Goal: Task Accomplishment & Management: Complete application form

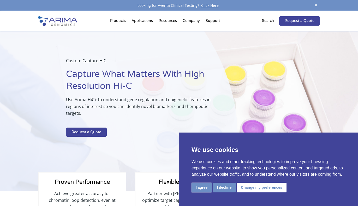
click at [201, 187] on button "I agree" at bounding box center [201, 187] width 20 height 10
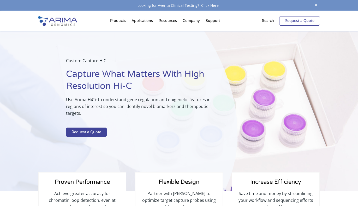
click at [304, 25] on link "Request a Quote" at bounding box center [299, 20] width 41 height 9
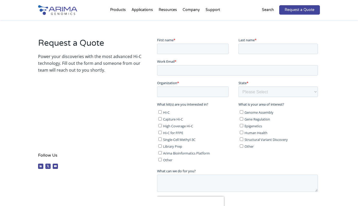
scroll to position [81, 0]
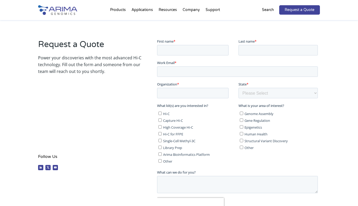
click at [241, 128] on input "Epigenetics" at bounding box center [240, 126] width 3 height 3
checkbox input "true"
click at [242, 121] on input "Gene Regulation" at bounding box center [240, 119] width 3 height 3
checkbox input "true"
click at [169, 118] on span "Capture Hi-C" at bounding box center [173, 120] width 20 height 5
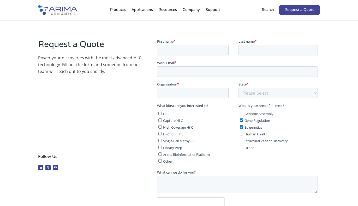
click at [161, 118] on input "Capture Hi-C" at bounding box center [159, 119] width 3 height 3
checkbox input "true"
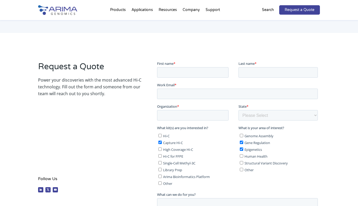
scroll to position [58, 0]
click at [182, 73] on input "First name *" at bounding box center [192, 72] width 71 height 10
type input "[PERSON_NAME]"
click at [254, 68] on input "Last name *" at bounding box center [277, 72] width 79 height 10
type input "[PERSON_NAME]"
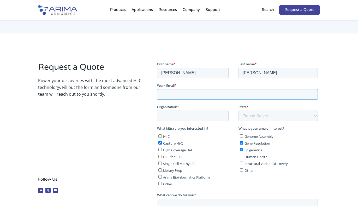
click at [194, 93] on input "Work Email *" at bounding box center [237, 94] width 161 height 10
type input "[PERSON_NAME][EMAIL_ADDRESS][DOMAIN_NAME]"
click at [194, 116] on input "Organization *" at bounding box center [192, 115] width 71 height 10
type input "Garvan Institute of Medical Research"
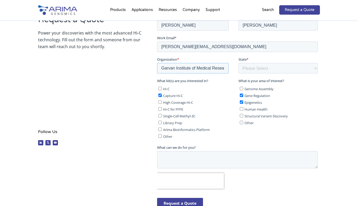
scroll to position [112, 0]
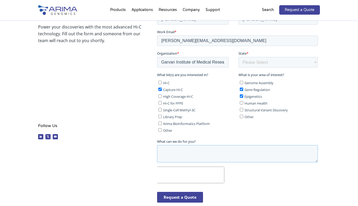
click at [181, 151] on textarea "What can we do for you?" at bounding box center [237, 153] width 161 height 17
type textarea "I"
drag, startPoint x: 241, startPoint y: 150, endPoint x: 176, endPoint y: 149, distance: 64.5
click at [176, 149] on textarea "Hi, I am planning an experiment whereby" at bounding box center [237, 153] width 161 height 17
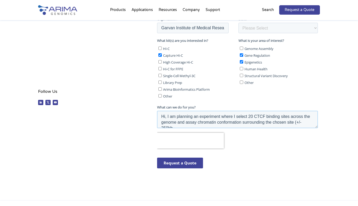
scroll to position [3, 0]
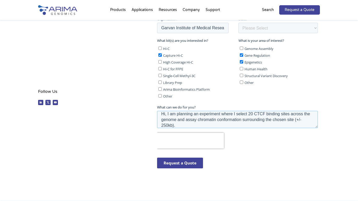
click at [205, 120] on textarea "Hi, I am planning an experiment where I select 20 CTCF binding sites across the…" at bounding box center [237, 119] width 161 height 17
drag, startPoint x: 224, startPoint y: 120, endPoint x: 248, endPoint y: 119, distance: 24.1
click at [248, 119] on textarea "Hi, I am planning an experiment where I select 20 CTCF binding sites across the…" at bounding box center [237, 119] width 161 height 17
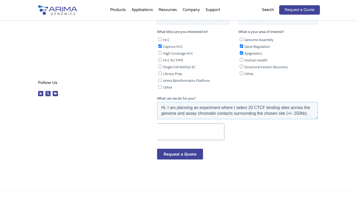
scroll to position [154, 0]
click at [313, 115] on textarea "Hi, I am planning an experiment where I select 20 CTCF binding sites across the…" at bounding box center [237, 111] width 161 height 17
drag, startPoint x: 187, startPoint y: 115, endPoint x: 196, endPoint y: 114, distance: 9.2
click at [196, 114] on textarea "Hi, I am planning an experiment where I select 20 CTCF binding sites across the…" at bounding box center [237, 111] width 161 height 17
click at [315, 115] on textarea "Hi, I am planning an experiment where I select 20 CTCF binding sites across the…" at bounding box center [237, 111] width 161 height 17
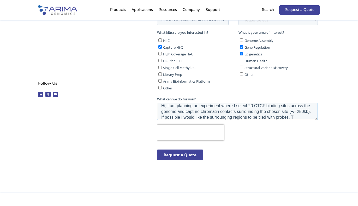
scroll to position [8, 0]
drag, startPoint x: 235, startPoint y: 117, endPoint x: 222, endPoint y: 116, distance: 13.4
click at [222, 116] on textarea "Hi, I am planning an experiment where I select 20 CTCF binding sites across the…" at bounding box center [237, 111] width 161 height 17
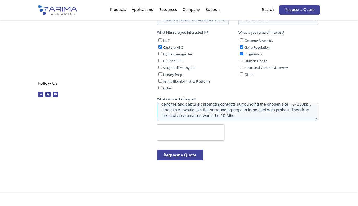
scroll to position [11, 0]
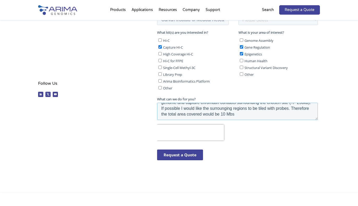
click at [241, 108] on textarea "Hi, I am planning an experiment where I select 20 CTCF binding sites across the…" at bounding box center [237, 111] width 161 height 17
click at [257, 113] on textarea "Hi, I am planning an experiment where I select 20 CTCF binding sites across the…" at bounding box center [237, 111] width 161 height 17
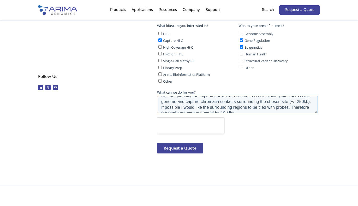
scroll to position [9, 0]
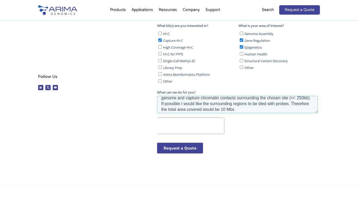
drag, startPoint x: 256, startPoint y: 109, endPoint x: 179, endPoint y: 109, distance: 76.4
click at [179, 109] on textarea "Hi, I am planning an experiment where I select 20 CTCF binding sites across the…" at bounding box center [237, 104] width 161 height 17
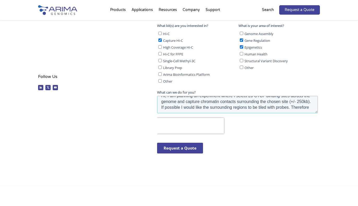
click at [175, 103] on textarea "Hi, I am planning an experiment where I select 20 CTCF binding sites across the…" at bounding box center [237, 104] width 161 height 17
paste textarea "the total area covered would be 10 Mbs"
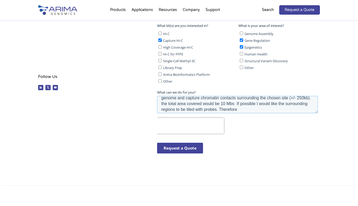
click at [178, 103] on textarea "Hi, I am planning an experiment where I select 20 CTCF binding sites across the…" at bounding box center [237, 104] width 161 height 17
click at [252, 104] on textarea "Hi, I am planning an experiment where I select 20 CTCF binding sites across the…" at bounding box center [237, 104] width 161 height 17
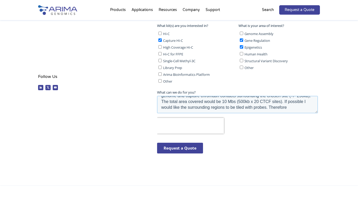
click at [311, 108] on textarea "Hi, I am planning an experiment where I select 20 CTCF binding sites across the…" at bounding box center [237, 104] width 161 height 17
drag, startPoint x: 311, startPoint y: 108, endPoint x: 289, endPoint y: 107, distance: 21.7
click at [289, 107] on textarea "Hi, I am planning an experiment where I select 20 CTCF binding sites across the…" at bounding box center [237, 104] width 161 height 17
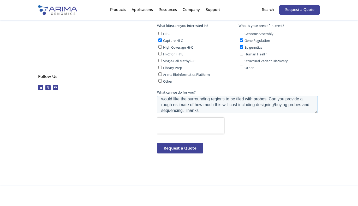
type textarea "Hi, I am planning an experiment where I select 20 CTCF binding sites across the…"
click at [189, 147] on input "Request a Quote" at bounding box center [180, 147] width 46 height 11
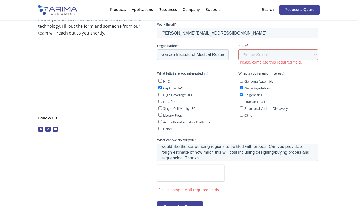
scroll to position [119, 0]
click at [250, 51] on select "Please Select Other/Non-US [US_STATE] [US_STATE] [US_STATE] [US_STATE] [US_STAT…" at bounding box center [277, 54] width 79 height 10
click at [254, 55] on select "Please Select Other/Non-US [US_STATE] [US_STATE] [US_STATE] [US_STATE] [US_STAT…" at bounding box center [277, 54] width 79 height 10
select select "Other/Non-US"
click at [238, 49] on select "Please Select Other/Non-US [US_STATE] [US_STATE] [US_STATE] [US_STATE] [US_STAT…" at bounding box center [277, 54] width 79 height 10
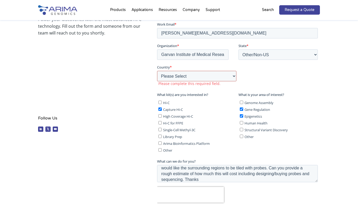
click at [212, 74] on select "Please Select [GEOGRAPHIC_DATA] [GEOGRAPHIC_DATA] [GEOGRAPHIC_DATA] [GEOGRAPHIC…" at bounding box center [196, 75] width 79 height 10
select select "[GEOGRAPHIC_DATA]"
click at [157, 70] on select "Please Select [GEOGRAPHIC_DATA] [GEOGRAPHIC_DATA] [GEOGRAPHIC_DATA] [GEOGRAPHIC…" at bounding box center [196, 75] width 79 height 10
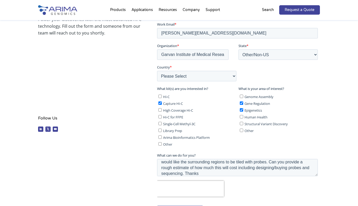
click at [260, 72] on fieldset "Organization * Garvan Institute of Medical Research State * Please Select Other…" at bounding box center [238, 64] width 163 height 43
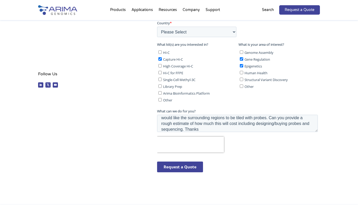
scroll to position [169, 0]
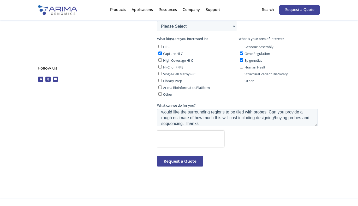
click at [180, 161] on input "Request a Quote" at bounding box center [180, 160] width 46 height 11
click at [181, 162] on input "Request a Quote" at bounding box center [180, 160] width 46 height 11
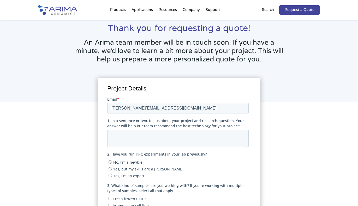
scroll to position [26, 0]
click at [125, 143] on textarea "1. In a sentence or two, tell us about your project and research question. Your…" at bounding box center [177, 137] width 141 height 17
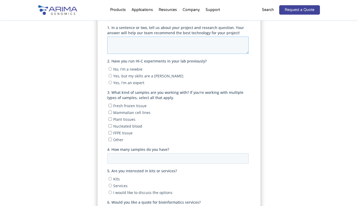
scroll to position [0, 0]
